Goal: Task Accomplishment & Management: Use online tool/utility

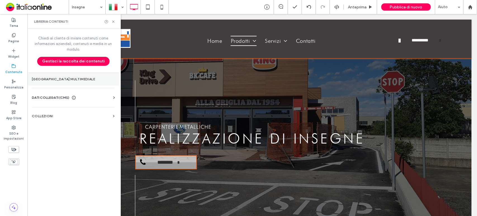
click at [78, 77] on section "Gestore multimediale" at bounding box center [73, 79] width 92 height 13
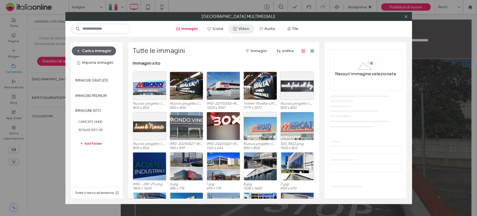
click at [244, 29] on button "Video" at bounding box center [241, 28] width 26 height 9
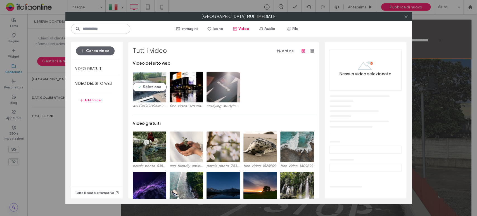
click at [143, 93] on video at bounding box center [150, 87] width 34 height 31
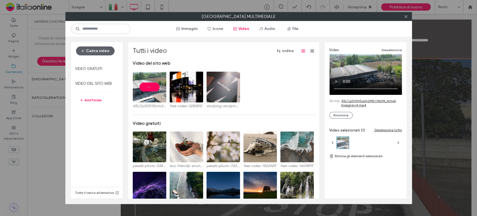
click at [356, 102] on link "45LCpGGHSoim2MSCKbtM_Artioli Insegne v4.mp4" at bounding box center [371, 103] width 61 height 8
click at [87, 82] on label "VIDEO DEL SITO WEB" at bounding box center [95, 83] width 49 height 14
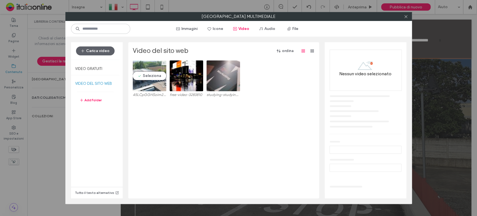
click at [148, 84] on video at bounding box center [150, 75] width 34 height 31
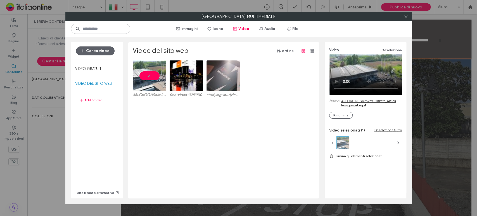
click at [359, 105] on link "45LCpGGHSoim2MSCKbtM_Artioli Insegne v4.mp4" at bounding box center [371, 103] width 61 height 8
drag, startPoint x: 364, startPoint y: 70, endPoint x: 320, endPoint y: 113, distance: 61.4
click at [320, 113] on div "Carica video Video gratuiti VIDEO DEL SITO WEB Add Folder Tutto il testo altern…" at bounding box center [238, 120] width 346 height 167
click at [404, 17] on use at bounding box center [405, 16] width 3 height 3
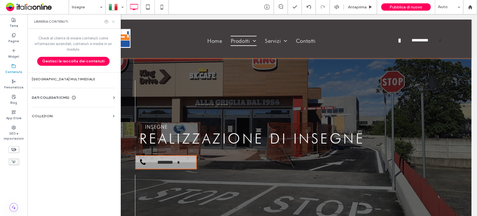
click at [113, 21] on use at bounding box center [113, 21] width 2 height 2
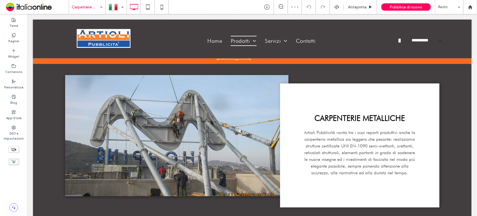
scroll to position [187, 0]
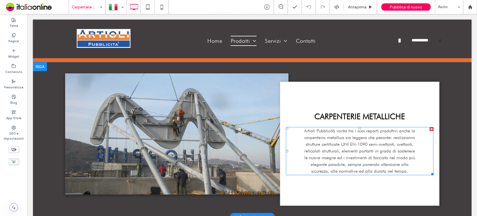
click at [406, 147] on div "reticolati strutturali, elementi portanti in grado di sostenere" at bounding box center [359, 150] width 147 height 7
type input "****"
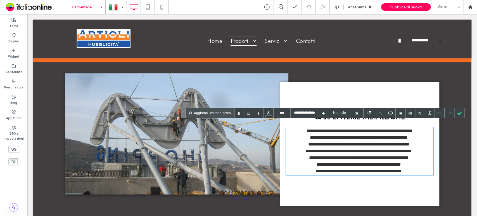
click at [411, 168] on div "**********" at bounding box center [359, 171] width 146 height 7
click at [146, 6] on icon at bounding box center [147, 6] width 11 height 11
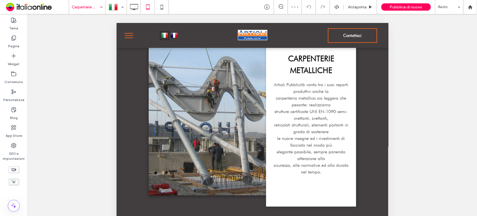
scroll to position [234, 0]
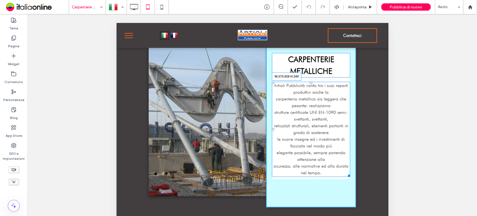
drag, startPoint x: 343, startPoint y: 173, endPoint x: 478, endPoint y: 194, distance: 137.2
click at [365, 172] on div "Click To Paste CARPENTERIE METALLICHE Artioli Pubblicità vanta tra i suoi repar…" at bounding box center [252, 111] width 272 height 213
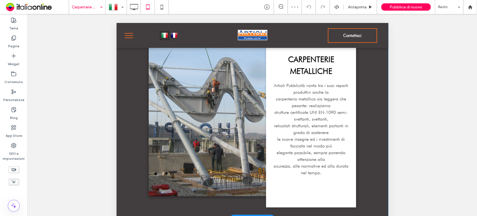
click at [347, 75] on div "CARPENTERIE METALLICHE Artioli Pubblicità vanta tra i suoi reparti produttivi a…" at bounding box center [311, 116] width 90 height 182
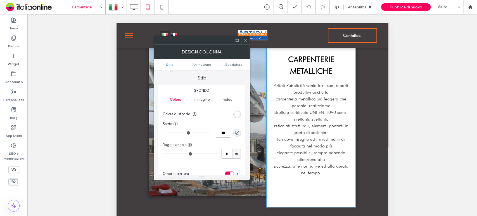
click at [247, 39] on icon at bounding box center [245, 40] width 4 height 4
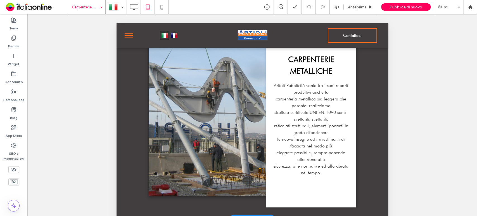
click at [266, 75] on div "CARPENTERIE METALLICHE Artioli Pubblicità vanta tra i suoi reparti produttivi a…" at bounding box center [311, 116] width 90 height 182
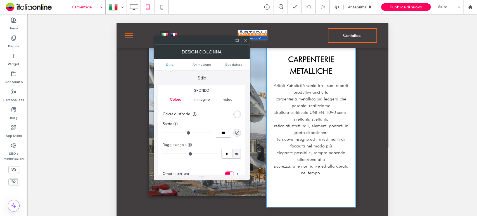
click at [244, 41] on icon at bounding box center [245, 40] width 4 height 4
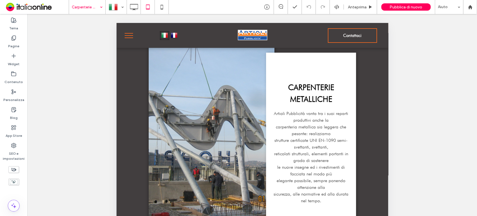
scroll to position [207, 0]
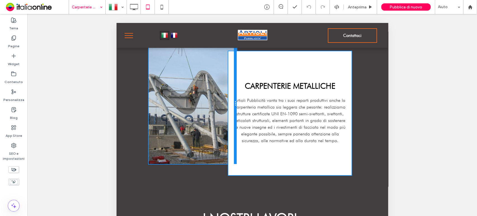
drag, startPoint x: 270, startPoint y: 51, endPoint x: 349, endPoint y: 77, distance: 82.7
click at [235, 54] on div at bounding box center [235, 103] width 3 height 121
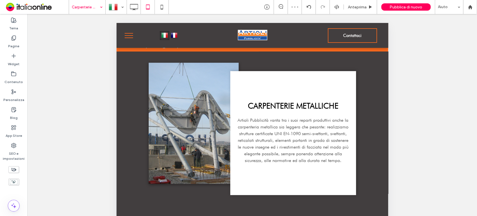
scroll to position [188, 0]
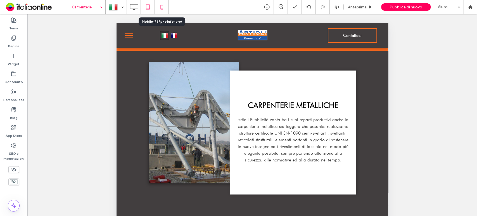
click at [160, 7] on icon at bounding box center [161, 6] width 11 height 11
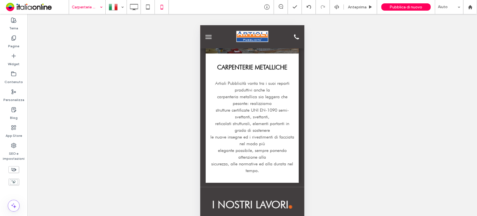
scroll to position [297, 0]
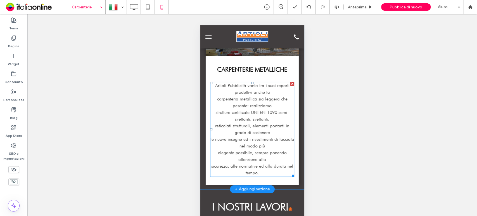
click at [263, 147] on div "le nuove insegne ed i rivestimenti di facciata nel modo più" at bounding box center [252, 142] width 84 height 13
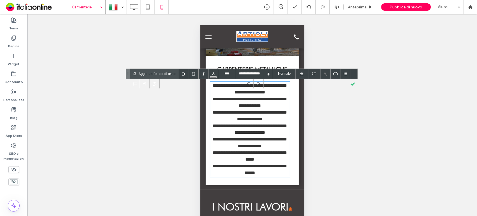
click at [215, 100] on div "**********" at bounding box center [250, 102] width 80 height 13
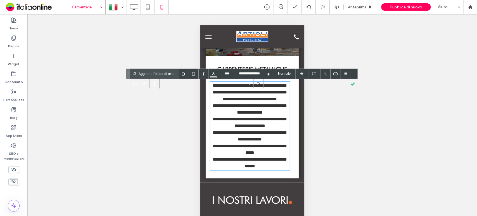
click at [214, 118] on div "**********" at bounding box center [250, 122] width 80 height 13
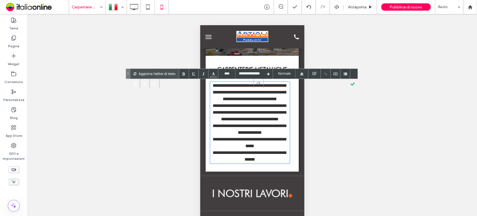
click at [215, 140] on div "**********" at bounding box center [250, 142] width 80 height 13
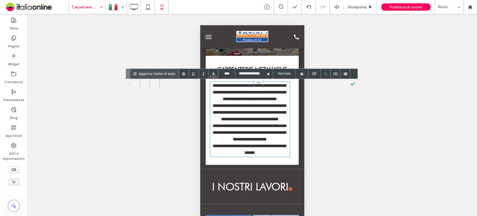
click at [236, 154] on div "**********" at bounding box center [250, 148] width 80 height 13
click at [150, 5] on icon at bounding box center [147, 6] width 11 height 11
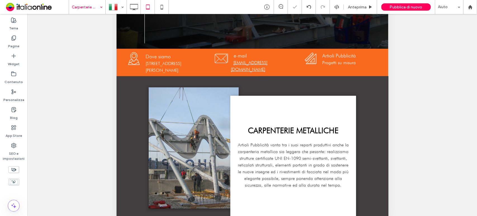
scroll to position [173, 0]
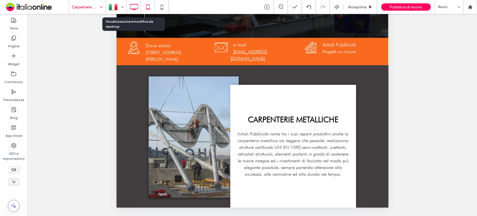
click at [134, 7] on icon at bounding box center [133, 6] width 11 height 11
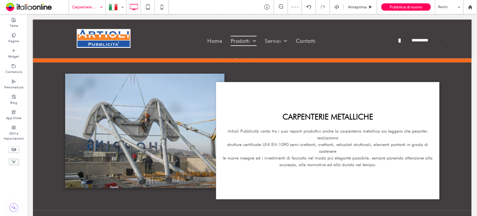
scroll to position [195, 0]
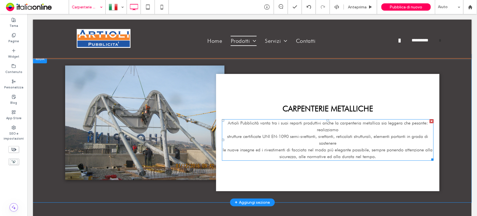
click at [269, 133] on div "strutture certificate UNI EN-1090 semi-svettanti, svettanti, reticolati struttu…" at bounding box center [327, 139] width 211 height 13
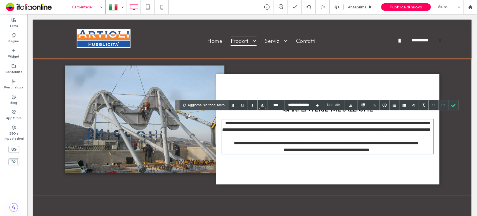
click at [225, 129] on div "**********" at bounding box center [326, 132] width 209 height 13
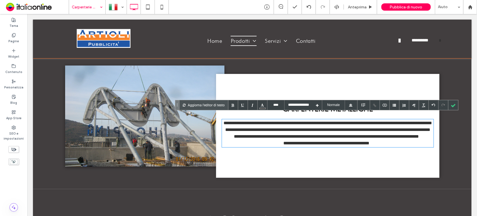
click at [222, 139] on div "**********" at bounding box center [326, 136] width 209 height 7
click at [275, 144] on div "**********" at bounding box center [326, 143] width 209 height 7
click at [453, 107] on div at bounding box center [453, 105] width 10 height 10
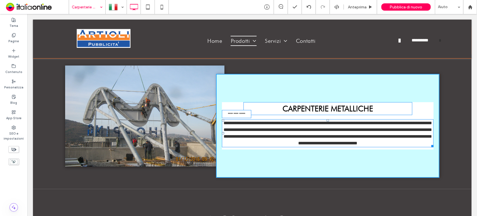
drag, startPoint x: 427, startPoint y: 137, endPoint x: 429, endPoint y: 158, distance: 21.1
click at [429, 144] on div at bounding box center [431, 145] width 4 height 4
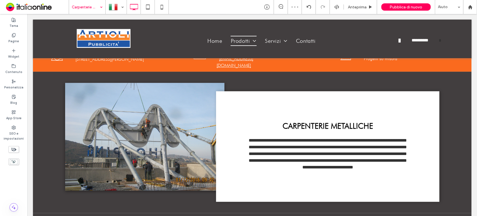
scroll to position [176, 0]
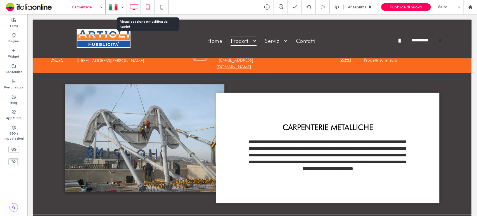
click at [147, 9] on use at bounding box center [148, 6] width 4 height 5
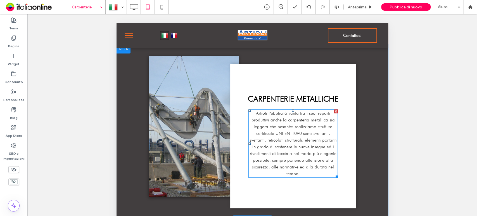
scroll to position [188, 0]
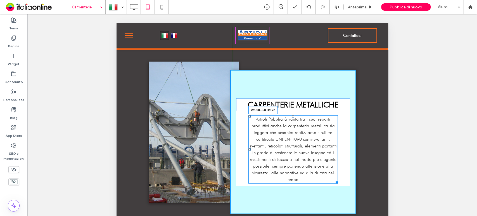
drag, startPoint x: 332, startPoint y: 181, endPoint x: 460, endPoint y: 204, distance: 130.3
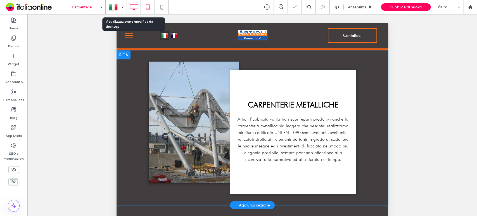
click at [133, 8] on icon at bounding box center [133, 6] width 11 height 11
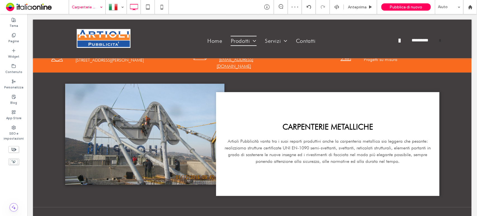
scroll to position [178, 0]
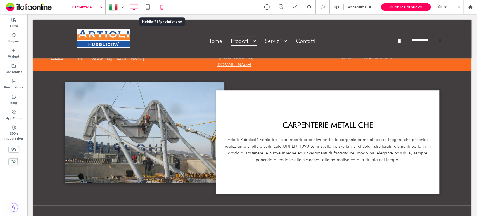
click at [161, 9] on use at bounding box center [161, 7] width 3 height 4
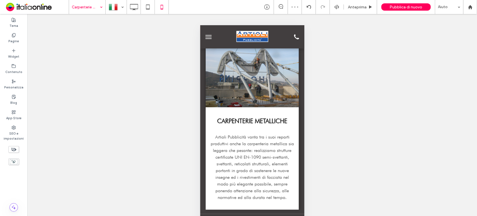
scroll to position [219, 0]
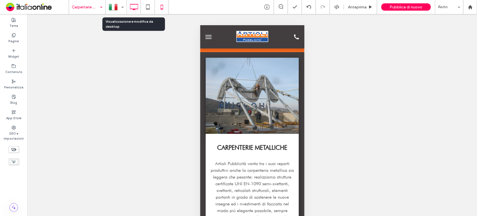
click at [131, 9] on use at bounding box center [134, 7] width 8 height 6
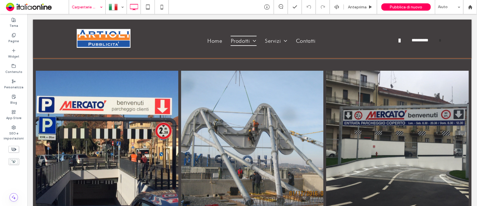
scroll to position [390, 0]
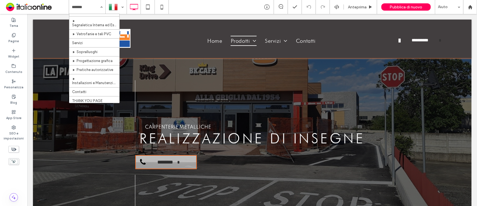
scroll to position [51, 0]
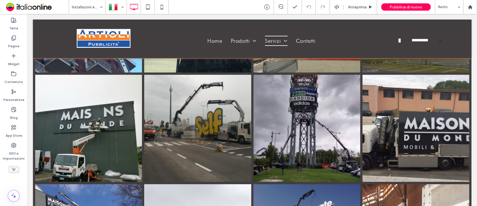
scroll to position [659, 0]
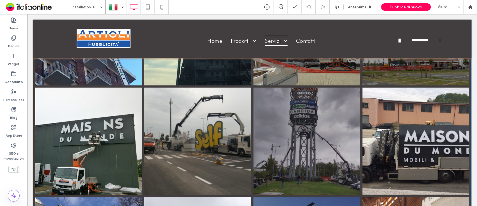
click at [292, 98] on link at bounding box center [306, 140] width 107 height 107
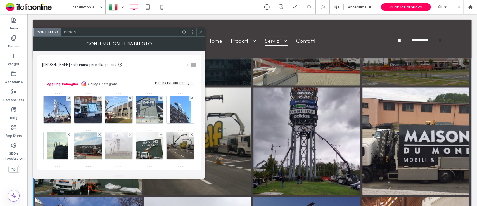
click at [137, 143] on img at bounding box center [119, 145] width 37 height 27
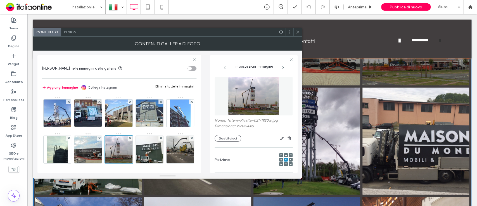
click at [285, 154] on icon at bounding box center [286, 155] width 2 height 2
click at [285, 161] on span at bounding box center [286, 160] width 2 height 4
click at [285, 163] on span at bounding box center [286, 164] width 2 height 4
click at [285, 155] on icon at bounding box center [286, 155] width 2 height 2
click at [280, 140] on icon "button" at bounding box center [282, 138] width 4 height 4
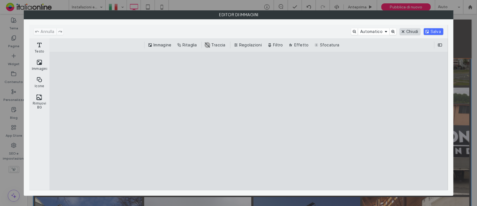
click at [409, 30] on button "Chiudi" at bounding box center [409, 31] width 21 height 7
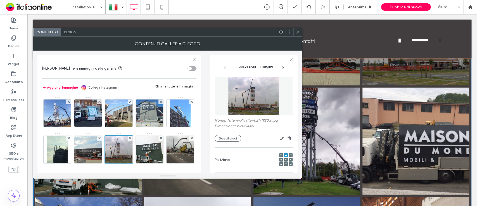
click at [296, 34] on span at bounding box center [298, 32] width 4 height 8
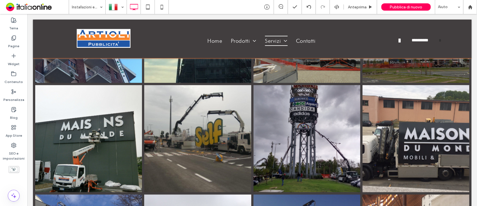
scroll to position [672, 0]
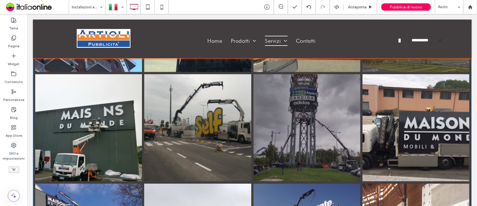
click at [302, 98] on link at bounding box center [306, 127] width 107 height 107
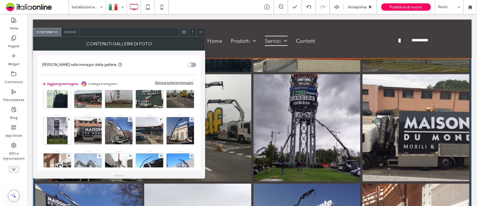
scroll to position [53, 0]
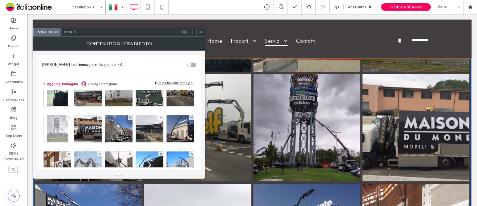
click at [68, 127] on img at bounding box center [57, 128] width 21 height 27
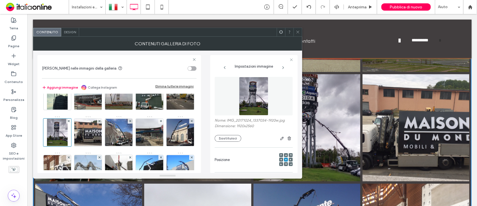
click at [285, 154] on span at bounding box center [286, 155] width 2 height 4
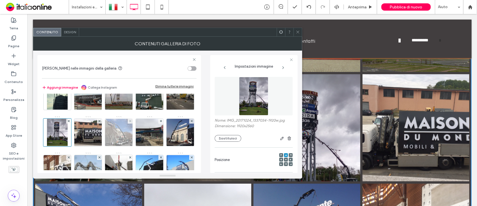
click at [101, 146] on img at bounding box center [119, 132] width 37 height 27
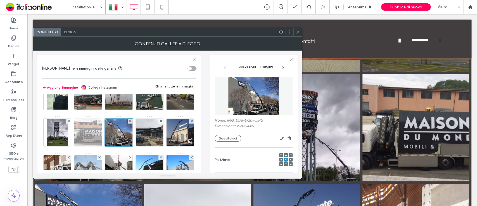
click at [106, 137] on img at bounding box center [88, 132] width 37 height 27
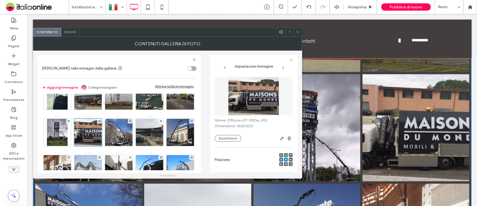
click at [280, 161] on span at bounding box center [281, 160] width 2 height 4
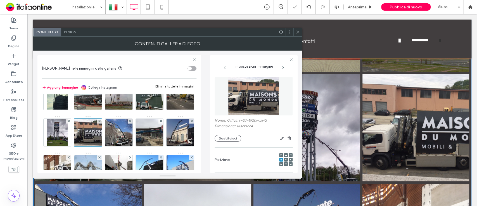
click at [289, 160] on div at bounding box center [291, 160] width 4 height 4
click at [290, 160] on icon at bounding box center [291, 160] width 2 height 2
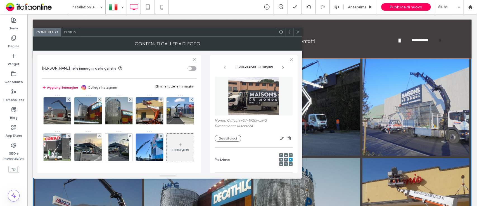
scroll to position [157, 0]
click at [87, 125] on img at bounding box center [88, 110] width 37 height 27
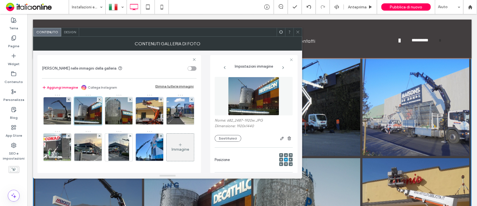
click at [280, 161] on span at bounding box center [281, 160] width 2 height 4
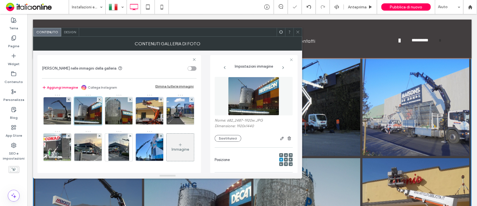
click at [290, 160] on use at bounding box center [290, 160] width 1 height 2
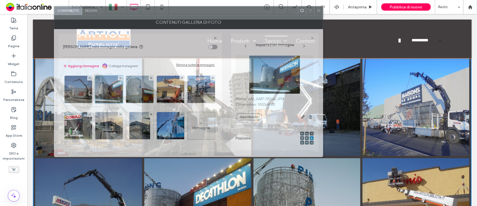
drag, startPoint x: 230, startPoint y: 33, endPoint x: 251, endPoint y: 12, distance: 30.0
click at [251, 12] on div at bounding box center [198, 10] width 197 height 8
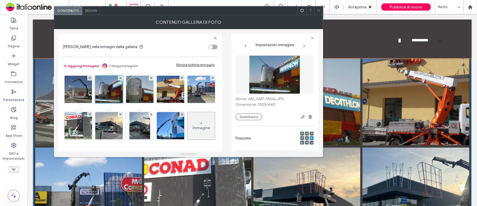
scroll to position [1033, 0]
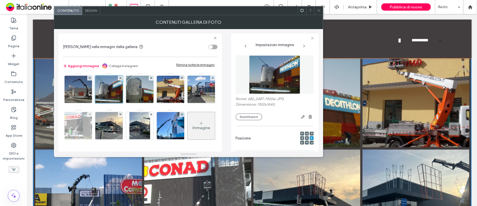
click at [97, 139] on img at bounding box center [78, 125] width 37 height 27
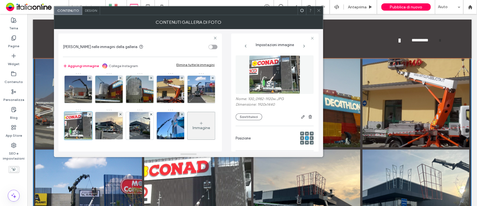
click at [311, 140] on span at bounding box center [312, 138] width 2 height 4
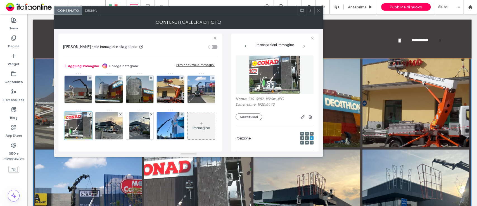
click at [301, 138] on use at bounding box center [301, 138] width 1 height 2
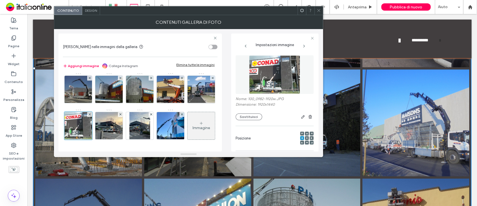
scroll to position [893, 0]
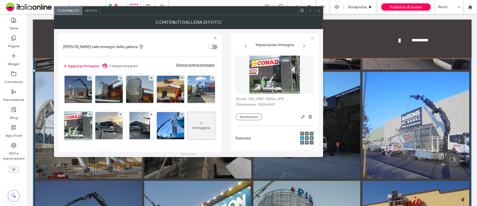
click at [318, 13] on span at bounding box center [318, 10] width 4 height 8
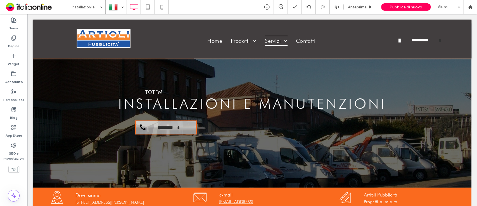
scroll to position [22, 0]
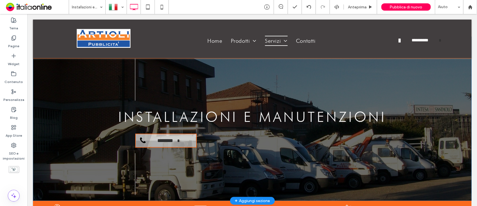
click at [40, 79] on div "**********" at bounding box center [252, 118] width 438 height 164
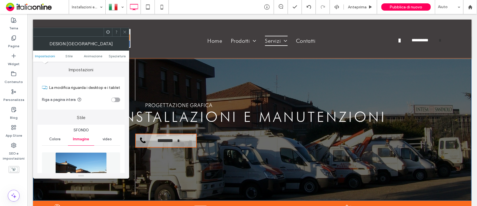
scroll to position [101, 0]
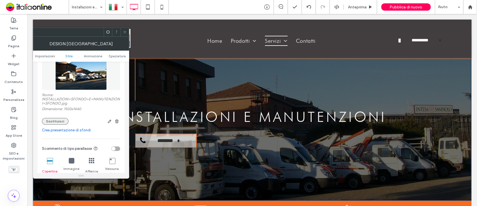
click at [54, 124] on button "Sostituisci" at bounding box center [55, 121] width 27 height 7
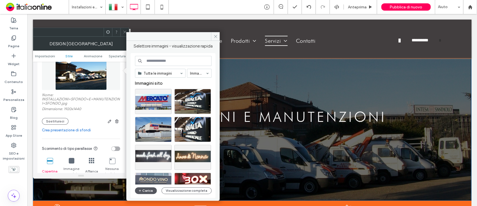
click at [145, 192] on button "Carica" at bounding box center [146, 190] width 22 height 7
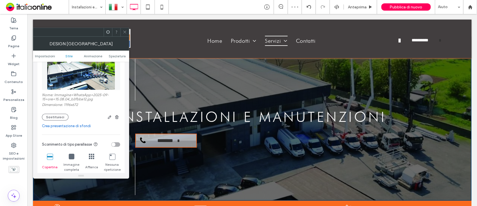
click at [124, 30] on icon at bounding box center [125, 32] width 4 height 4
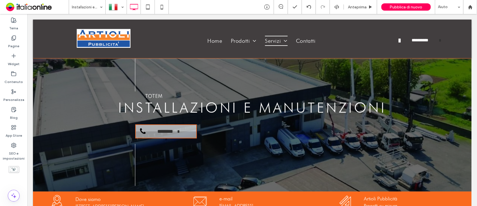
scroll to position [13, 0]
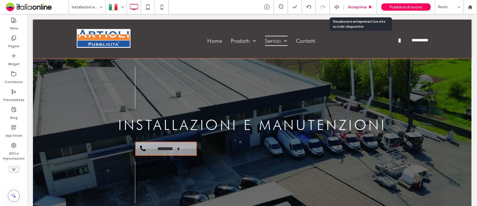
click at [364, 4] on div "Anteprima" at bounding box center [360, 7] width 33 height 14
click at [355, 8] on span "Anteprima" at bounding box center [357, 7] width 19 height 5
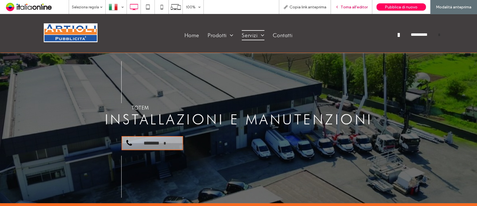
drag, startPoint x: 338, startPoint y: 8, endPoint x: 406, endPoint y: 27, distance: 70.6
click at [338, 8] on icon at bounding box center [337, 7] width 4 height 4
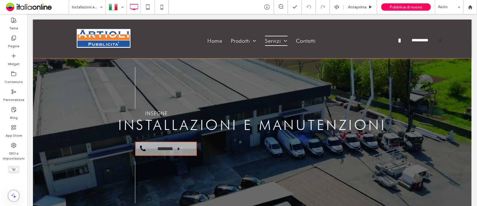
scroll to position [181, 0]
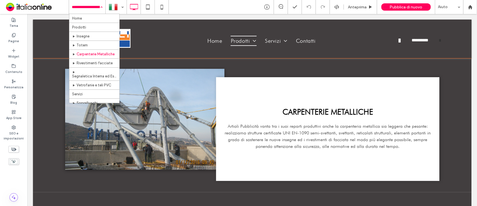
scroll to position [24, 0]
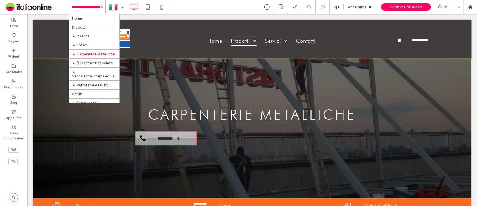
click at [88, 8] on input at bounding box center [86, 7] width 28 height 14
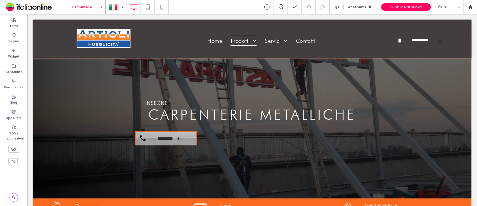
click at [99, 7] on div "Carpenterie Metalliche" at bounding box center [87, 7] width 36 height 14
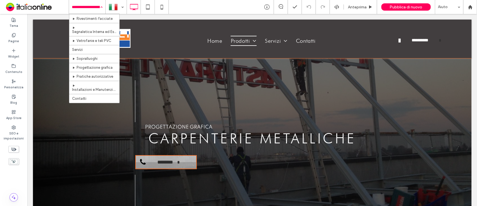
scroll to position [61, 0]
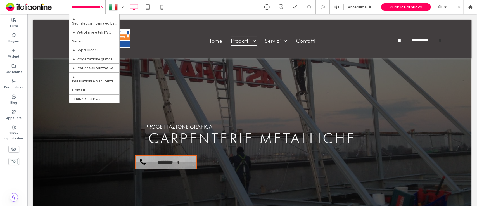
drag, startPoint x: 116, startPoint y: 33, endPoint x: 92, endPoint y: 58, distance: 34.6
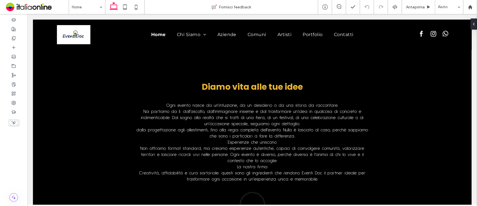
scroll to position [68, 0]
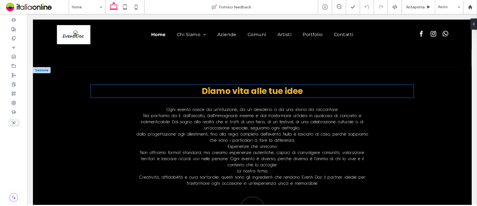
click at [304, 94] on h2 "Diamo vita alle tue idee" at bounding box center [252, 91] width 323 height 13
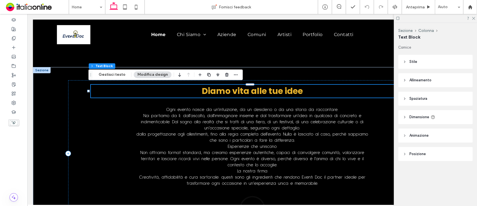
click at [304, 94] on h2 "Diamo vita alle tue idee" at bounding box center [252, 91] width 323 height 13
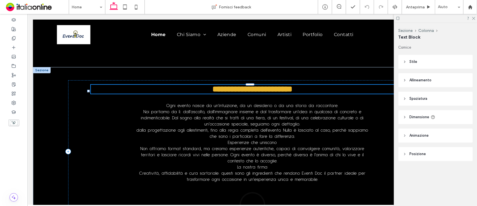
type input "*******"
type input "**"
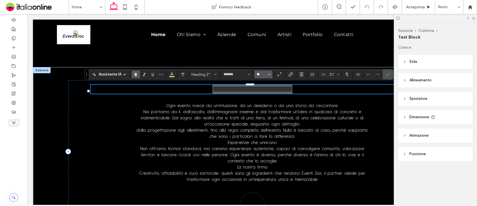
click at [261, 73] on input "**" at bounding box center [261, 74] width 11 height 4
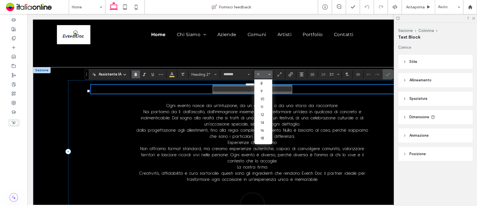
type input "*"
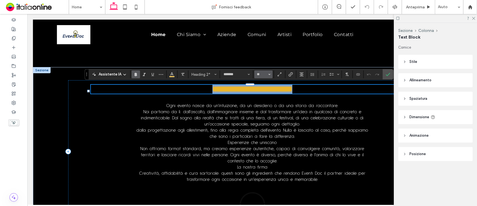
type input "**"
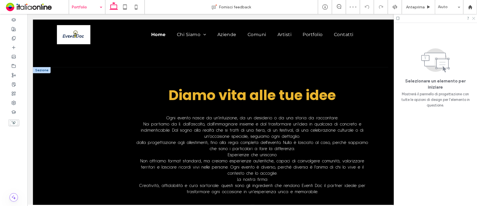
click at [473, 19] on use at bounding box center [473, 18] width 3 height 3
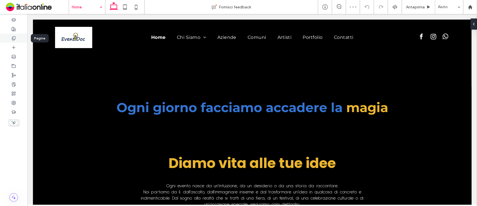
click at [11, 39] on div at bounding box center [13, 38] width 27 height 9
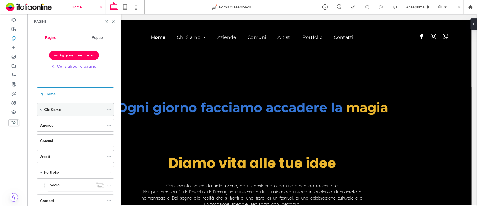
click at [42, 108] on span at bounding box center [41, 109] width 3 height 3
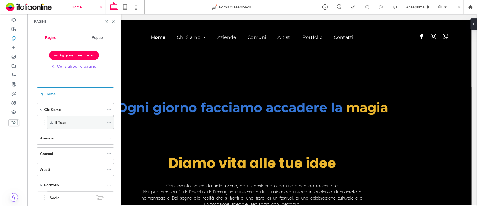
click at [109, 122] on icon at bounding box center [109, 122] width 4 height 4
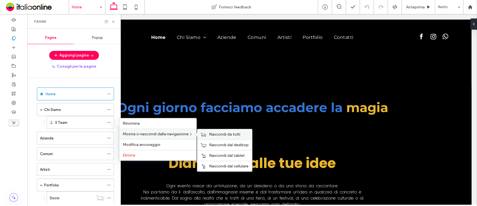
click at [212, 130] on div "Nascondi da tutti" at bounding box center [224, 134] width 55 height 10
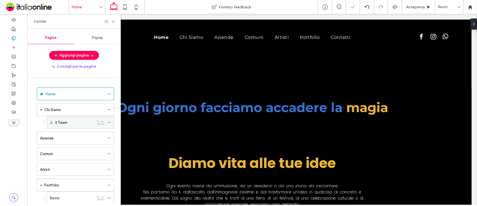
click at [83, 117] on div "Il Team" at bounding box center [74, 122] width 38 height 12
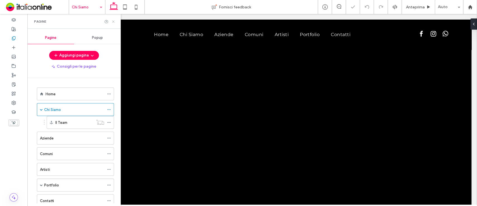
click at [113, 23] on icon at bounding box center [113, 22] width 4 height 4
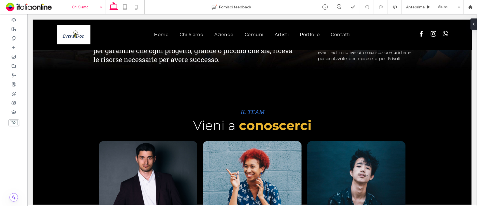
scroll to position [281, 0]
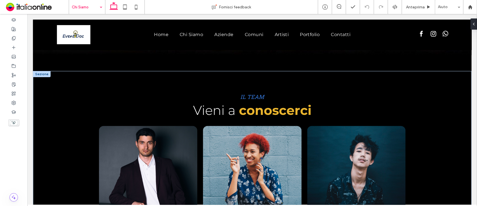
click at [40, 71] on div at bounding box center [42, 74] width 18 height 6
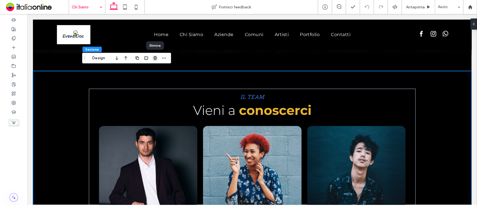
click at [155, 59] on use "button" at bounding box center [154, 58] width 3 height 4
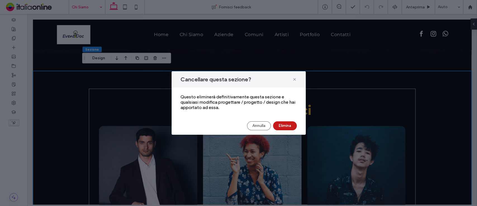
click at [291, 125] on button "Elimina" at bounding box center [285, 125] width 24 height 9
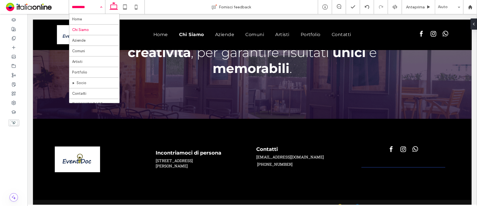
scroll to position [8, 0]
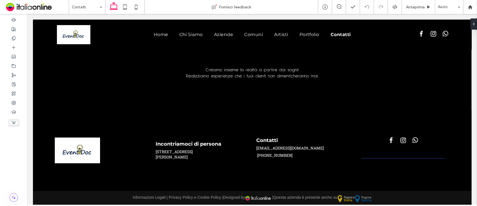
scroll to position [215, 0]
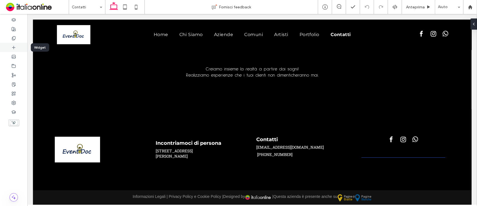
click at [14, 48] on icon at bounding box center [13, 47] width 4 height 4
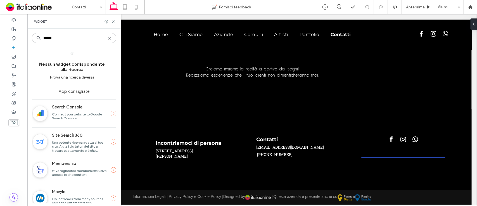
type input "******"
click at [81, 144] on span "Una potente ricerca adatta al tuo sito. Aiuta i visitatori del sito a trovare e…" at bounding box center [78, 148] width 52 height 16
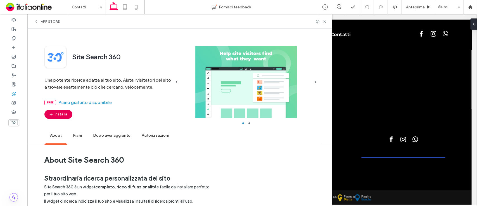
click at [63, 112] on button "Installa" at bounding box center [58, 114] width 28 height 9
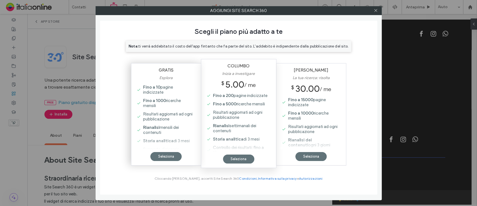
click at [154, 84] on label "Fino a 10 pagine indicizzate" at bounding box center [166, 89] width 53 height 13
click at [166, 156] on div "Seleziona" at bounding box center [165, 156] width 31 height 9
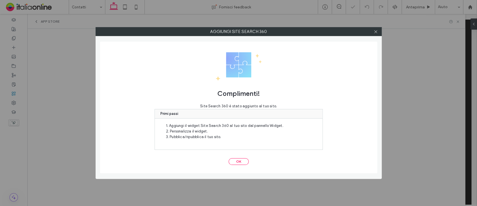
scroll to position [0, 0]
click at [240, 160] on button "OK" at bounding box center [238, 161] width 20 height 7
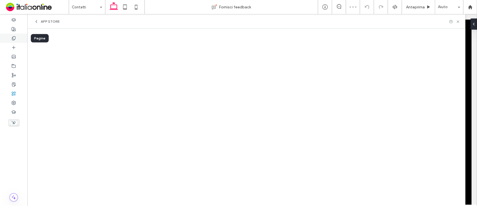
click at [11, 38] on div at bounding box center [13, 38] width 27 height 9
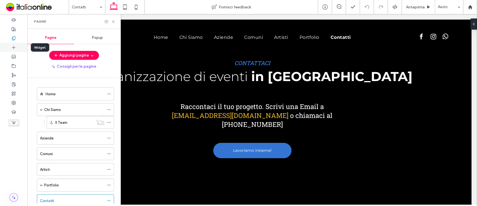
click at [14, 49] on icon at bounding box center [13, 47] width 4 height 4
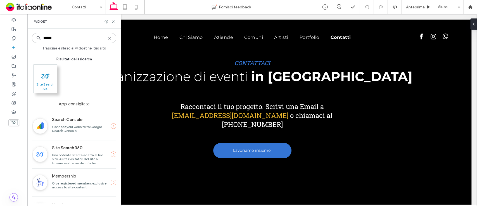
type input "******"
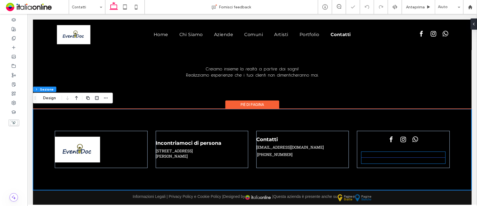
scroll to position [223, 0]
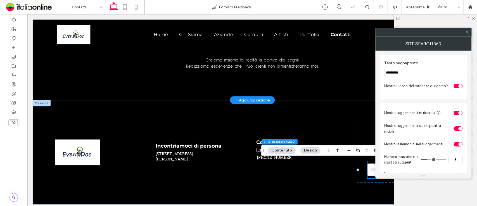
drag, startPoint x: 434, startPoint y: 84, endPoint x: 330, endPoint y: 77, distance: 105.0
type input "**********"
click at [316, 149] on button "Design" at bounding box center [310, 150] width 20 height 7
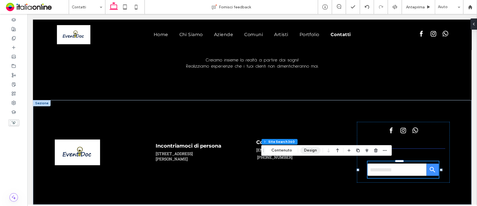
click at [311, 149] on button "Design" at bounding box center [310, 150] width 20 height 7
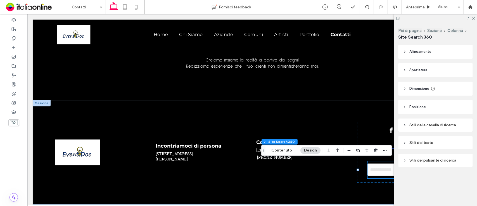
click at [441, 144] on div "Stili del testo" at bounding box center [435, 142] width 65 height 5
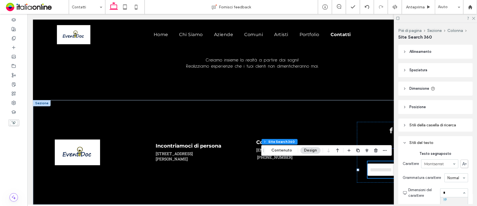
scroll to position [9, 0]
type input "**"
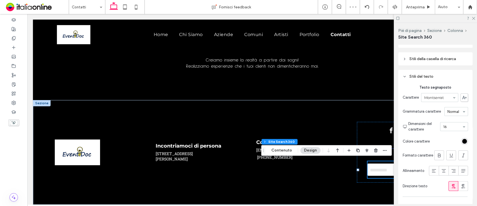
scroll to position [79, 0]
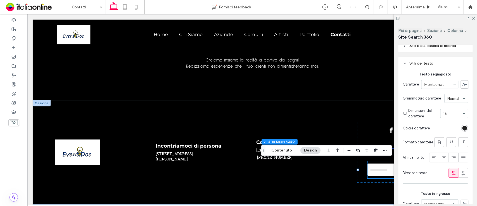
click at [462, 129] on div "rgb(0, 0, 0)" at bounding box center [464, 128] width 5 height 5
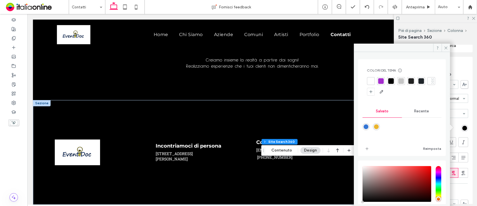
click at [413, 84] on div at bounding box center [411, 81] width 6 height 6
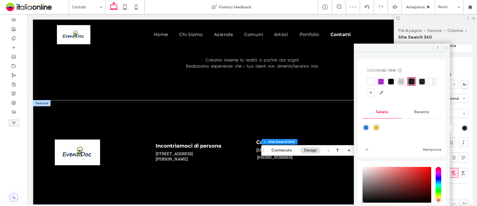
click at [446, 48] on icon at bounding box center [446, 48] width 4 height 4
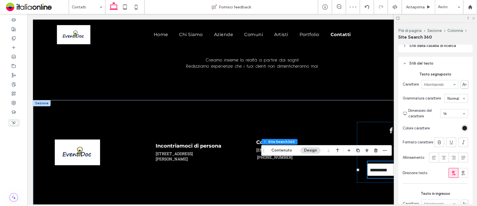
click at [474, 18] on icon at bounding box center [473, 18] width 4 height 4
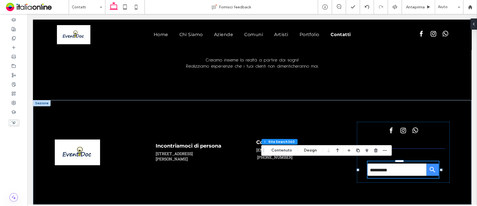
click at [470, 158] on body "Home Chi Siamo Aziende Comuni Artisti Portfolio Contatti Sezione Intestazione b…" at bounding box center [251, 6] width 449 height 431
drag, startPoint x: 470, startPoint y: 158, endPoint x: 473, endPoint y: 118, distance: 39.8
click at [473, 118] on html "Home Chi Siamo Aziende Comuni Artisti Portfolio Contatti Sezione Intestazione b…" at bounding box center [251, 6] width 449 height 431
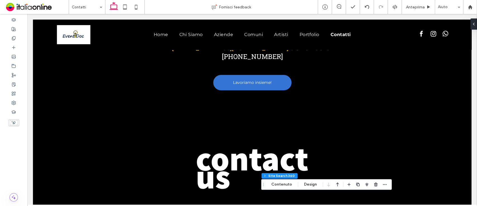
scroll to position [68, 0]
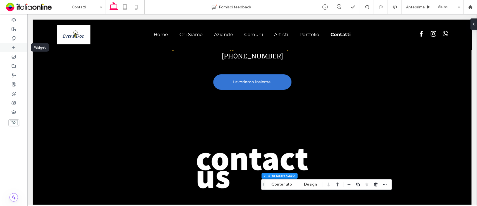
click at [14, 44] on div at bounding box center [13, 47] width 27 height 9
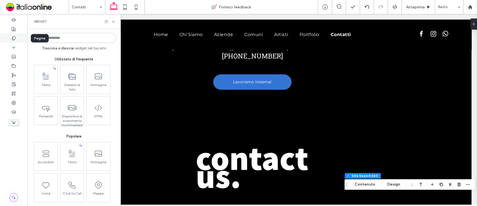
click at [13, 35] on div at bounding box center [13, 38] width 27 height 9
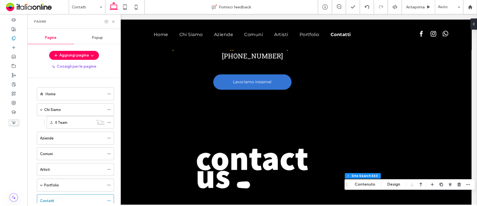
scroll to position [33, 0]
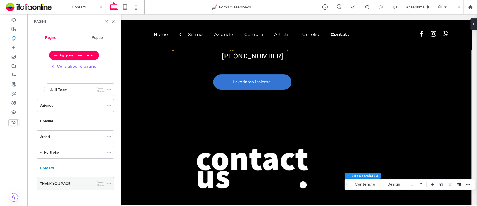
click at [58, 183] on label "THANK YOU PAGE" at bounding box center [55, 184] width 30 height 10
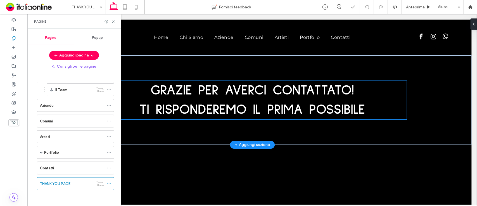
click at [199, 117] on p "TI RISPONDEREMO IL PRIMA POSSIBILE" at bounding box center [252, 109] width 309 height 19
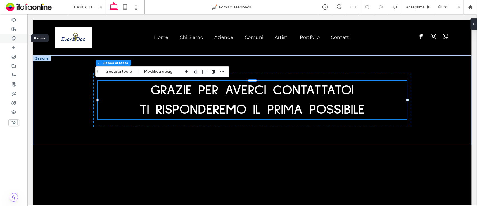
click at [13, 40] on use at bounding box center [13, 38] width 3 height 4
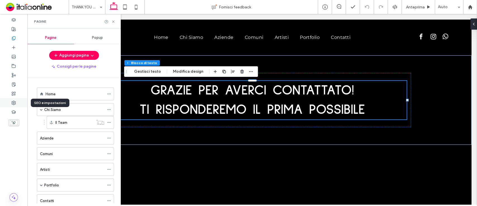
click at [11, 101] on div at bounding box center [13, 102] width 27 height 9
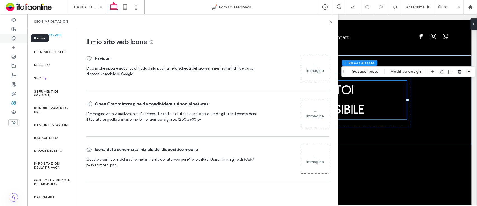
click at [13, 37] on icon at bounding box center [13, 38] width 4 height 4
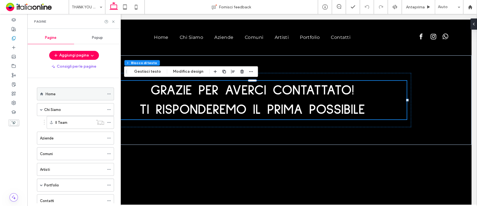
click at [110, 94] on icon at bounding box center [109, 94] width 4 height 4
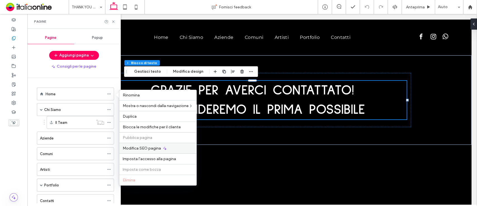
click at [146, 146] on span "Modifica SEO pagina" at bounding box center [142, 148] width 38 height 5
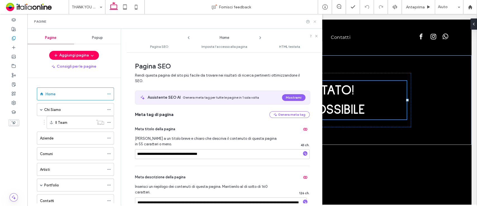
drag, startPoint x: 316, startPoint y: 22, endPoint x: 183, endPoint y: 3, distance: 135.2
click at [316, 22] on icon at bounding box center [315, 22] width 4 height 4
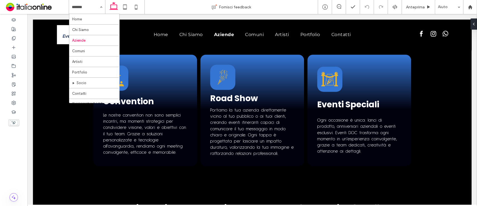
scroll to position [595, 0]
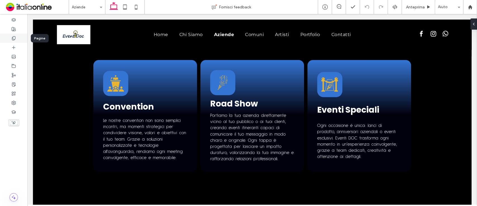
click at [12, 38] on use at bounding box center [13, 38] width 3 height 4
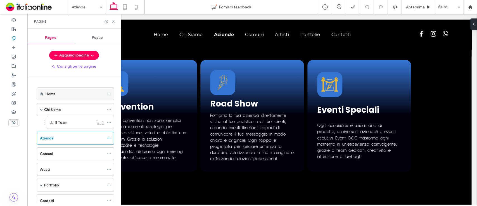
click at [109, 92] on icon at bounding box center [109, 94] width 4 height 4
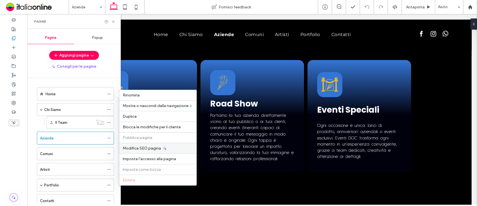
click at [147, 150] on span "Modifica SEO pagina" at bounding box center [142, 148] width 38 height 5
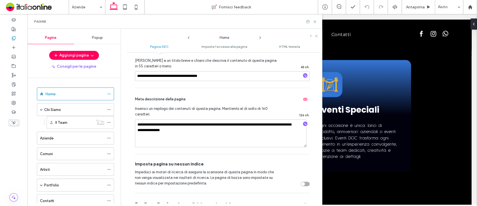
scroll to position [80, 0]
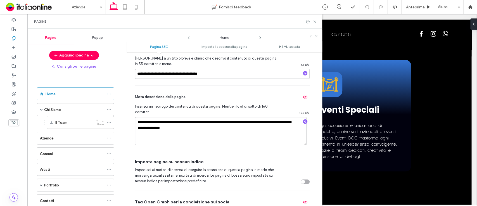
click at [259, 36] on icon at bounding box center [260, 37] width 4 height 4
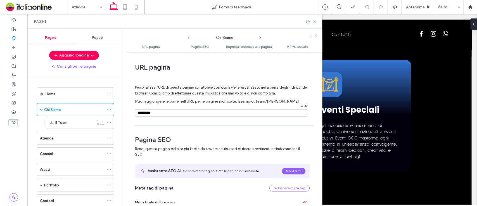
scroll to position [595, 0]
click at [189, 37] on icon at bounding box center [188, 37] width 4 height 4
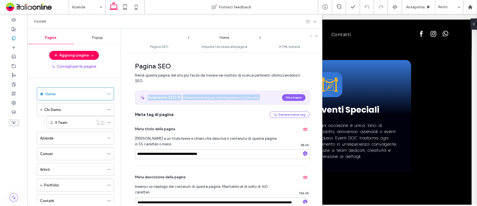
drag, startPoint x: 317, startPoint y: 99, endPoint x: 320, endPoint y: 80, distance: 19.5
click at [320, 80] on div "**********" at bounding box center [225, 129] width 196 height 148
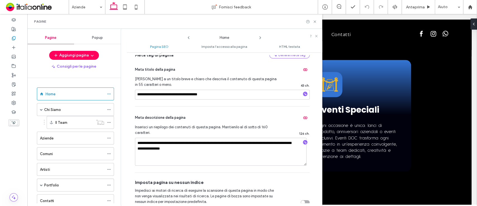
scroll to position [62, 0]
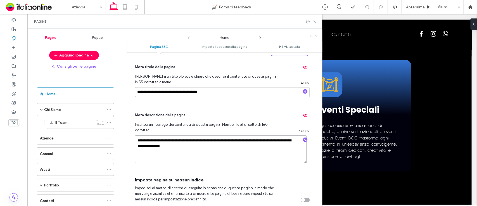
click at [226, 145] on textarea "**********" at bounding box center [221, 149] width 172 height 28
type textarea "**********"
click at [259, 39] on icon at bounding box center [260, 37] width 4 height 4
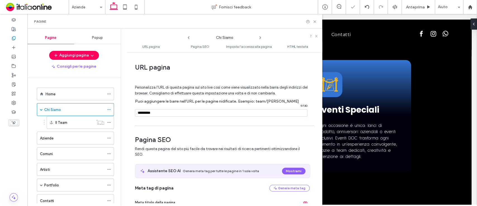
click at [259, 39] on icon at bounding box center [260, 37] width 4 height 4
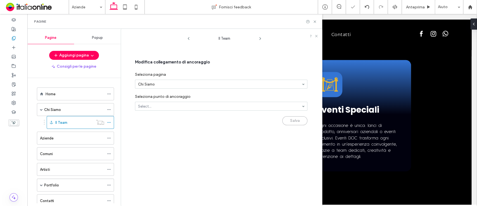
click at [259, 39] on use at bounding box center [259, 38] width 1 height 2
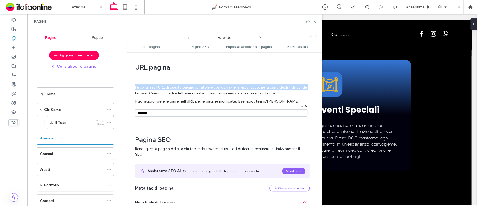
drag, startPoint x: 318, startPoint y: 64, endPoint x: 318, endPoint y: 86, distance: 22.4
click at [318, 86] on div "**********" at bounding box center [225, 129] width 196 height 148
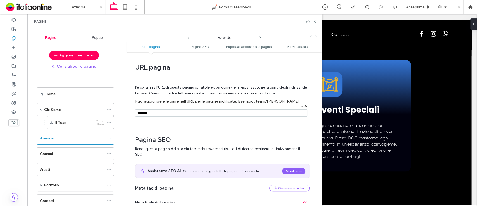
scroll to position [130, 0]
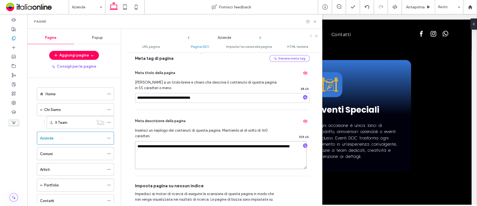
click at [230, 154] on textarea "**********" at bounding box center [221, 155] width 172 height 28
click at [238, 147] on textarea "**********" at bounding box center [221, 155] width 172 height 28
type textarea "**********"
click at [259, 38] on use at bounding box center [259, 38] width 1 height 2
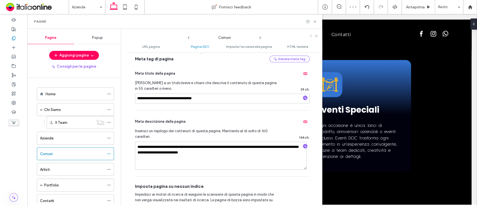
scroll to position [124, 0]
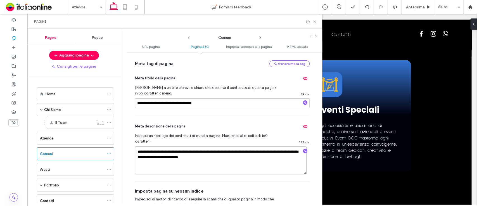
click at [225, 157] on textarea "**********" at bounding box center [221, 160] width 172 height 28
type textarea "**********"
click at [259, 38] on icon at bounding box center [260, 37] width 4 height 4
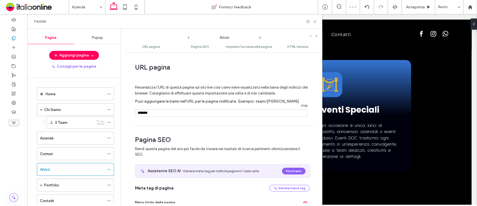
drag, startPoint x: 322, startPoint y: 68, endPoint x: 319, endPoint y: 76, distance: 7.8
click at [319, 76] on div "**********" at bounding box center [225, 129] width 196 height 148
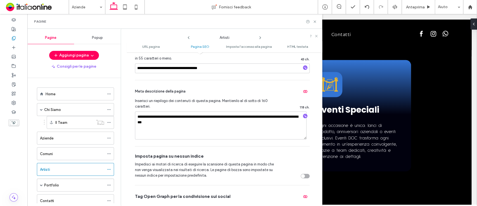
drag, startPoint x: 320, startPoint y: 76, endPoint x: 296, endPoint y: 95, distance: 30.4
click at [206, 117] on textarea "**********" at bounding box center [221, 125] width 172 height 28
drag, startPoint x: 239, startPoint y: 121, endPoint x: 182, endPoint y: 126, distance: 57.2
click at [182, 126] on textarea "**********" at bounding box center [221, 125] width 172 height 28
type textarea "**********"
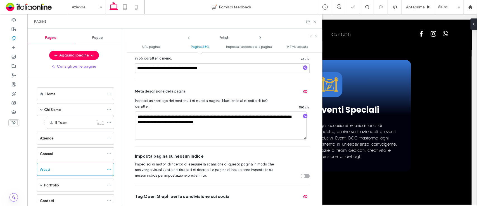
click at [259, 38] on icon at bounding box center [260, 37] width 4 height 4
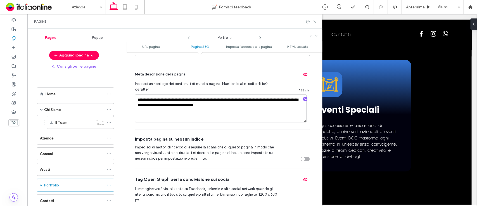
scroll to position [186, 0]
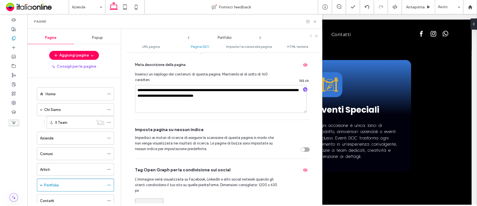
click at [260, 37] on use at bounding box center [259, 38] width 1 height 2
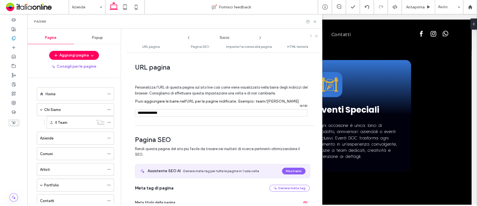
click at [260, 37] on use at bounding box center [259, 38] width 1 height 2
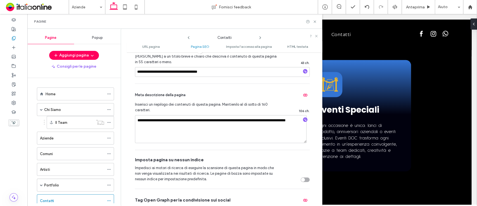
drag, startPoint x: 321, startPoint y: 82, endPoint x: 296, endPoint y: 102, distance: 31.2
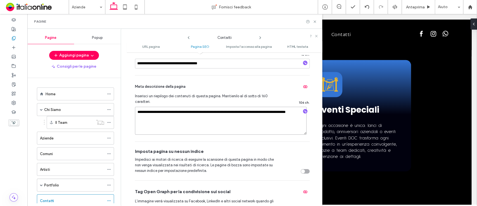
click at [229, 117] on textarea "**********" at bounding box center [221, 121] width 172 height 28
click at [255, 113] on textarea "**********" at bounding box center [221, 121] width 172 height 28
click at [237, 119] on textarea "**********" at bounding box center [221, 121] width 172 height 28
type textarea "**********"
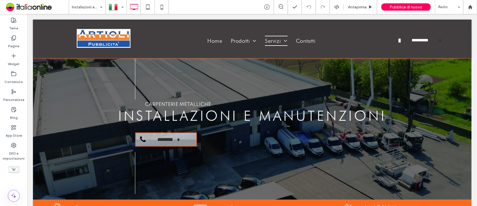
scroll to position [27, 0]
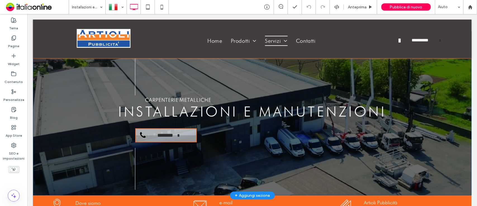
click at [39, 109] on div "**********" at bounding box center [252, 113] width 438 height 164
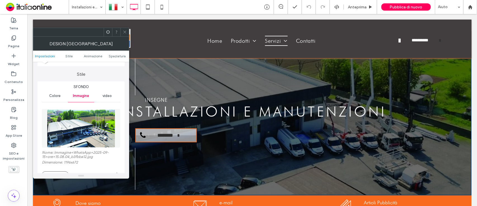
scroll to position [47, 0]
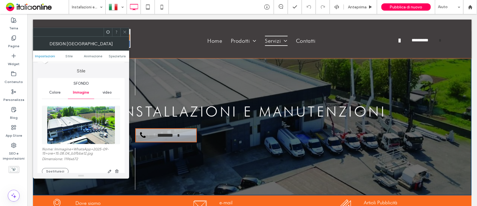
click at [66, 127] on img at bounding box center [81, 125] width 68 height 39
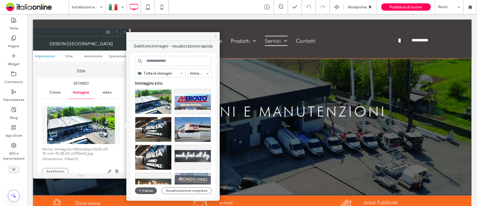
click at [215, 36] on icon at bounding box center [215, 36] width 4 height 4
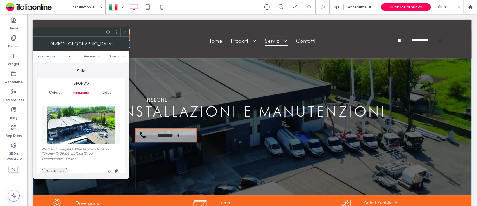
click at [47, 171] on button "Sostituisci" at bounding box center [55, 171] width 27 height 7
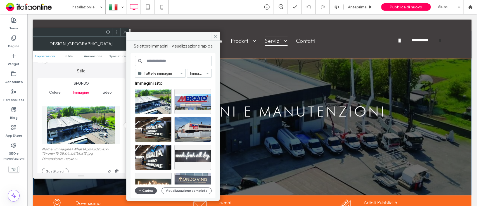
click at [141, 190] on icon "button" at bounding box center [139, 190] width 3 height 4
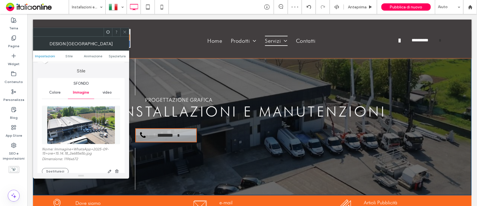
click at [125, 32] on icon at bounding box center [125, 32] width 4 height 4
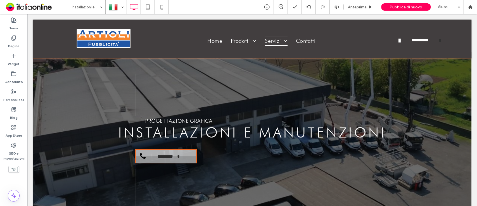
scroll to position [8, 0]
